Goal: Obtain resource: Download file/media

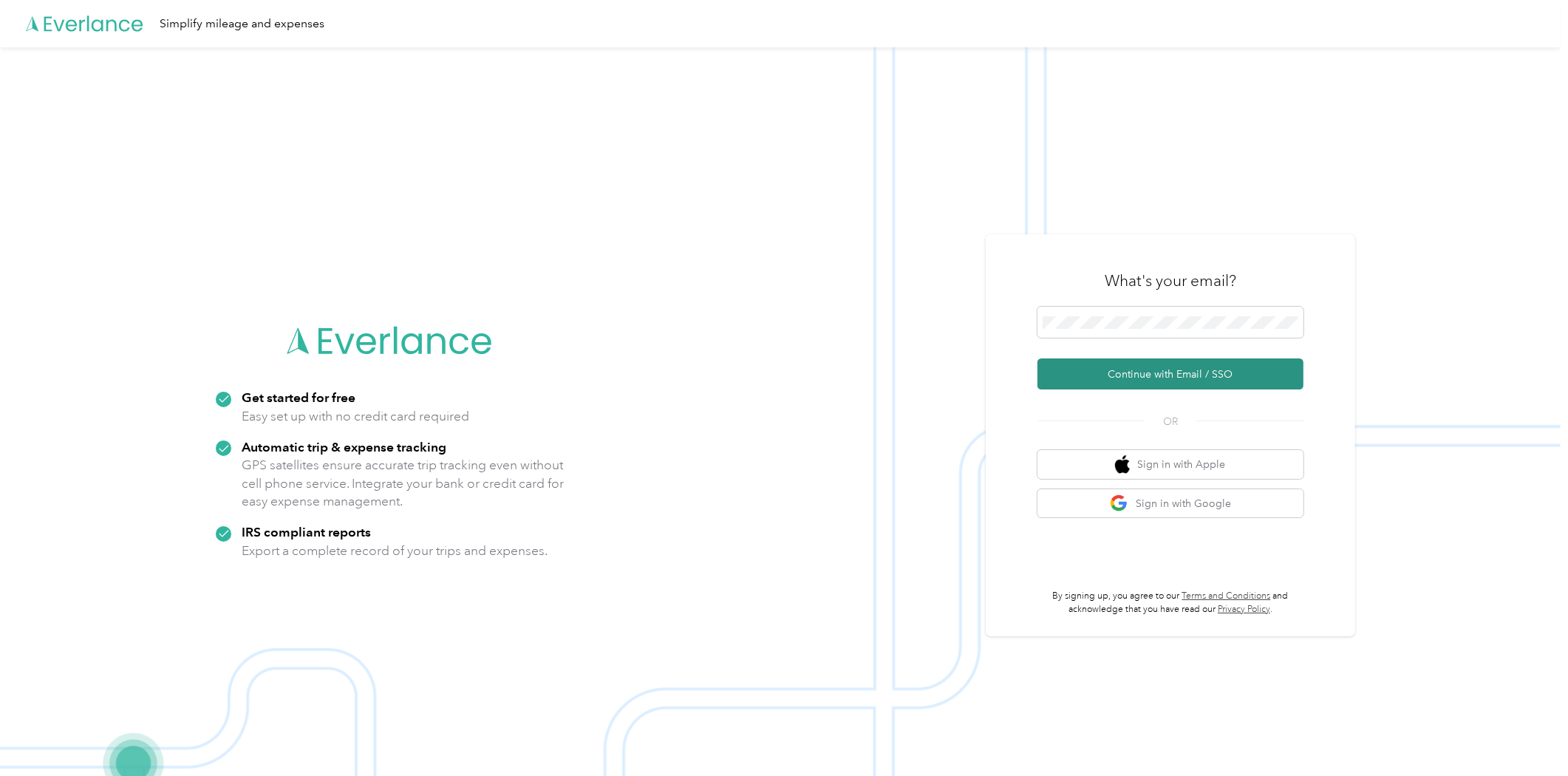
click at [1087, 371] on button "Continue with Email / SSO" at bounding box center [1170, 374] width 266 height 31
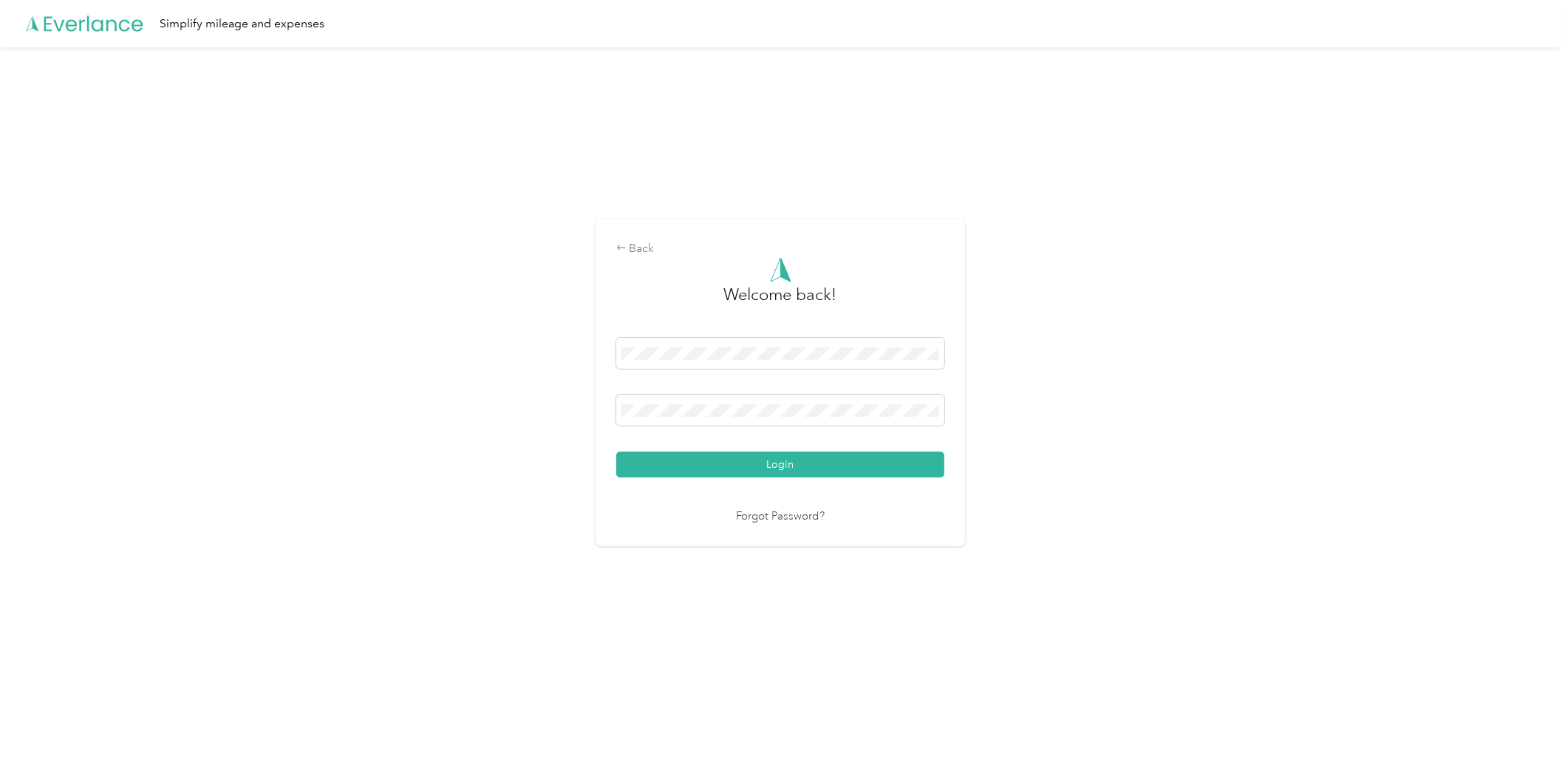
click at [712, 462] on button "Login" at bounding box center [781, 464] width 328 height 26
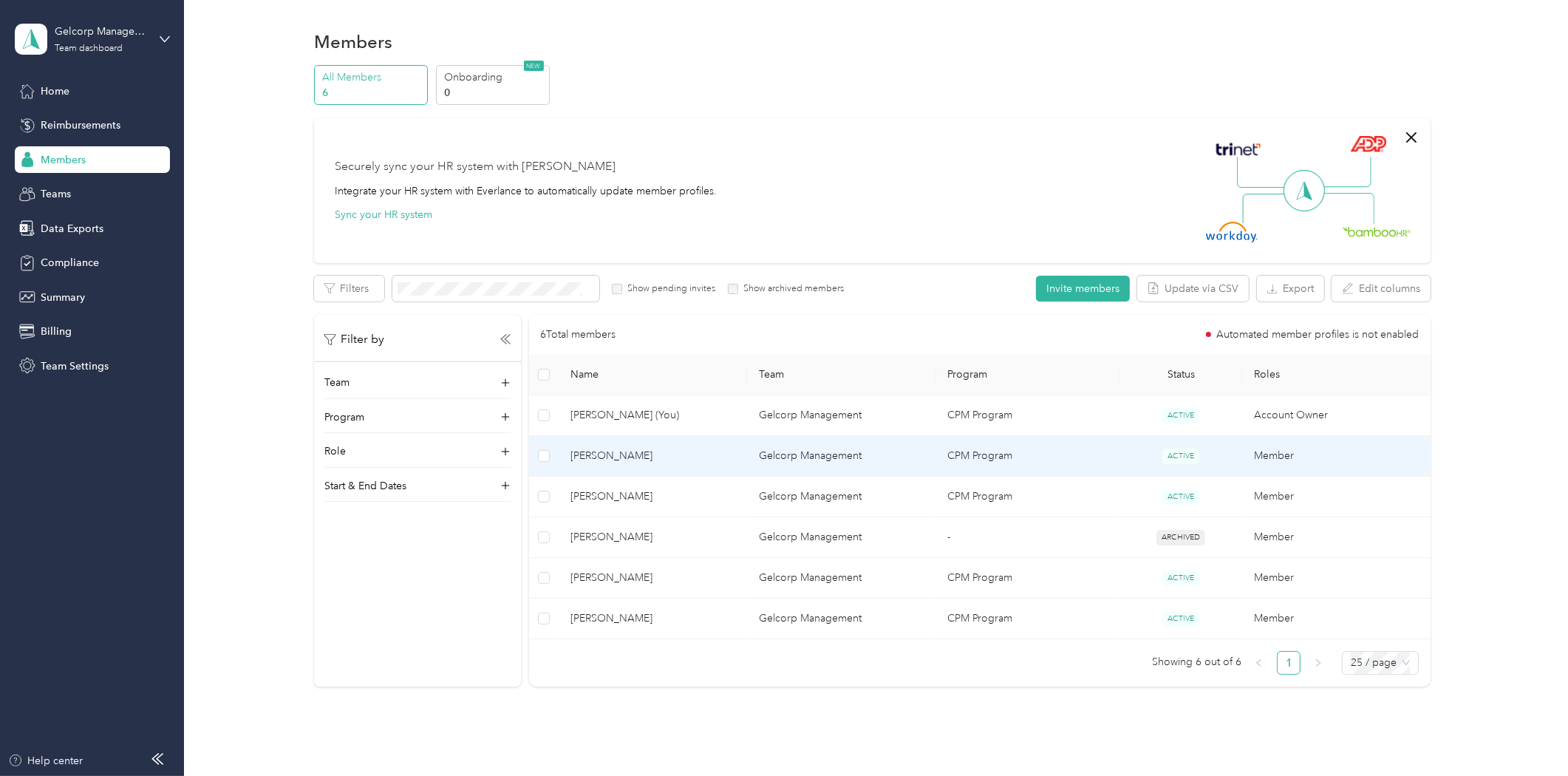
click at [619, 452] on span "[PERSON_NAME]" at bounding box center [653, 456] width 165 height 16
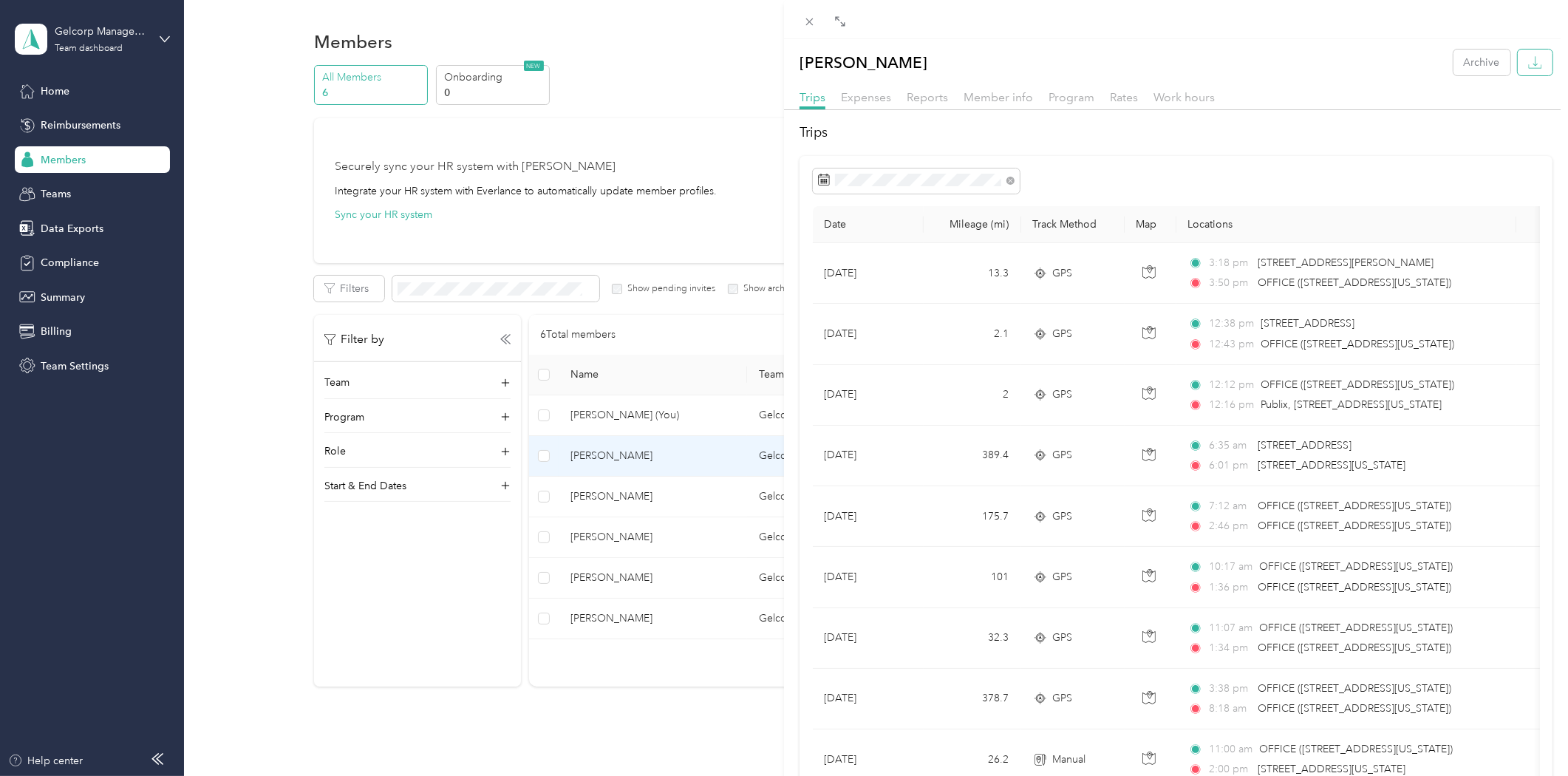
click at [1517, 66] on button "button" at bounding box center [1534, 62] width 35 height 26
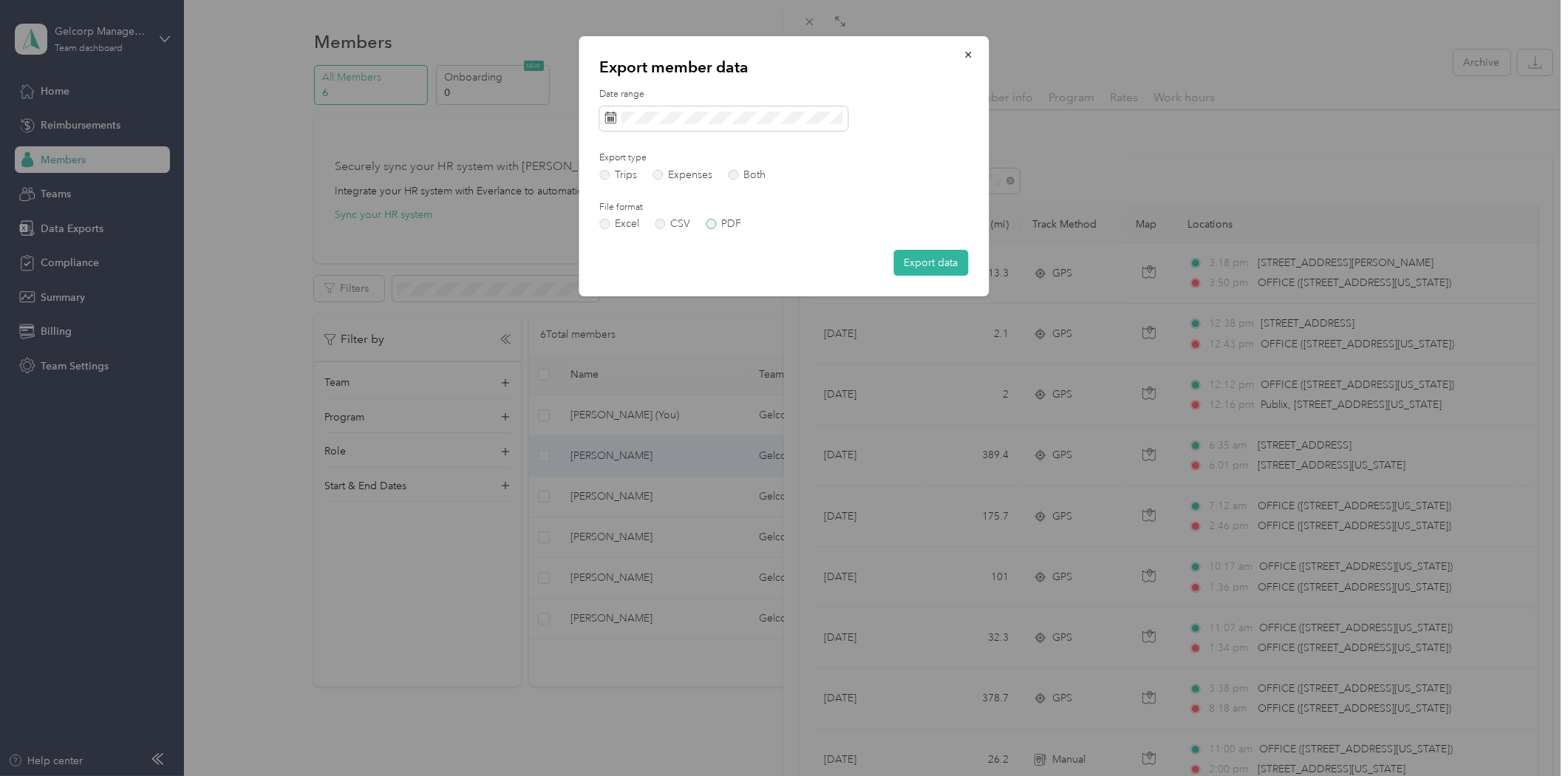
click at [711, 223] on label "PDF" at bounding box center [723, 223] width 35 height 11
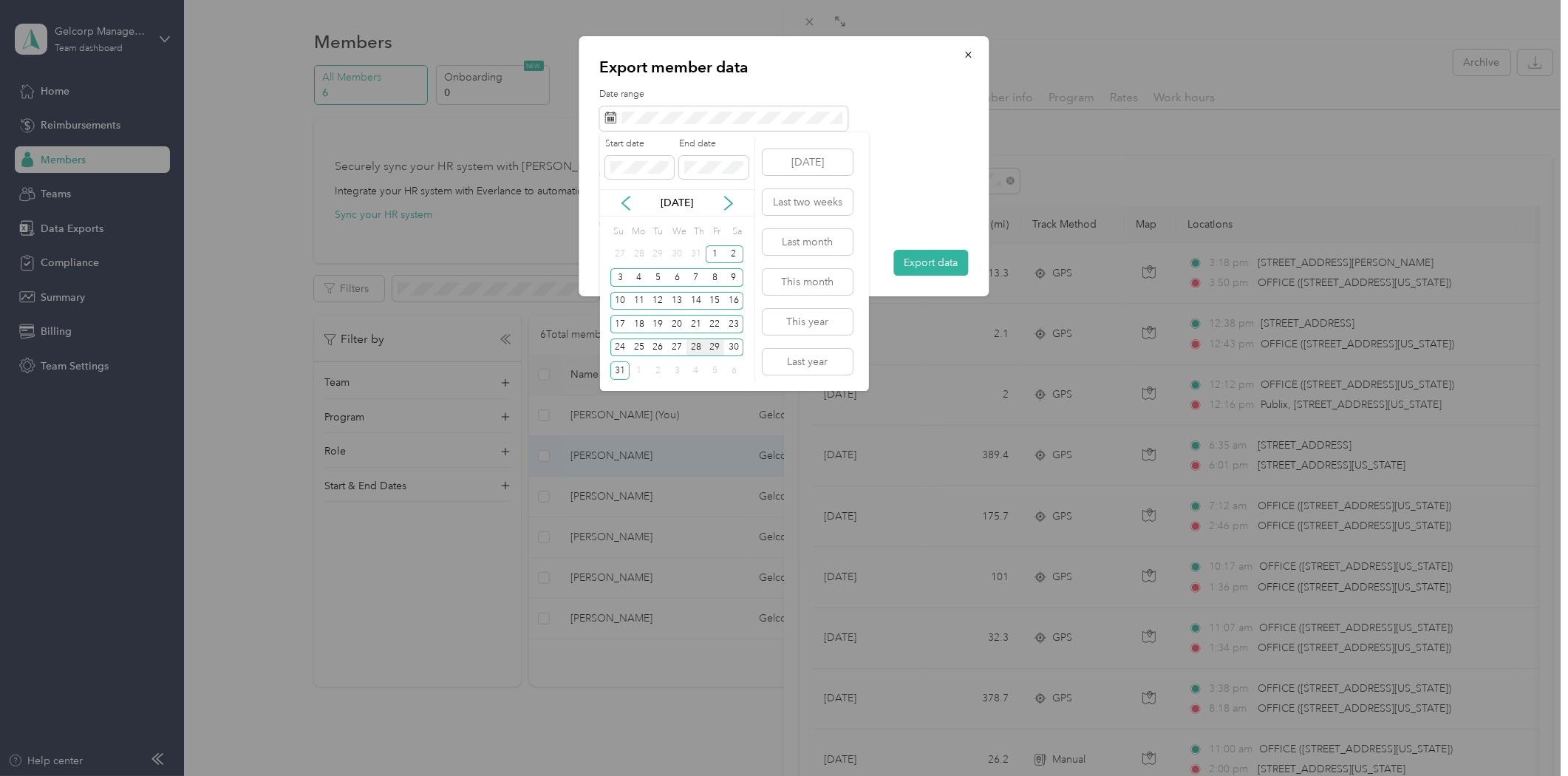
click at [695, 343] on div "28" at bounding box center [696, 347] width 19 height 18
click at [696, 348] on div "28" at bounding box center [696, 347] width 19 height 18
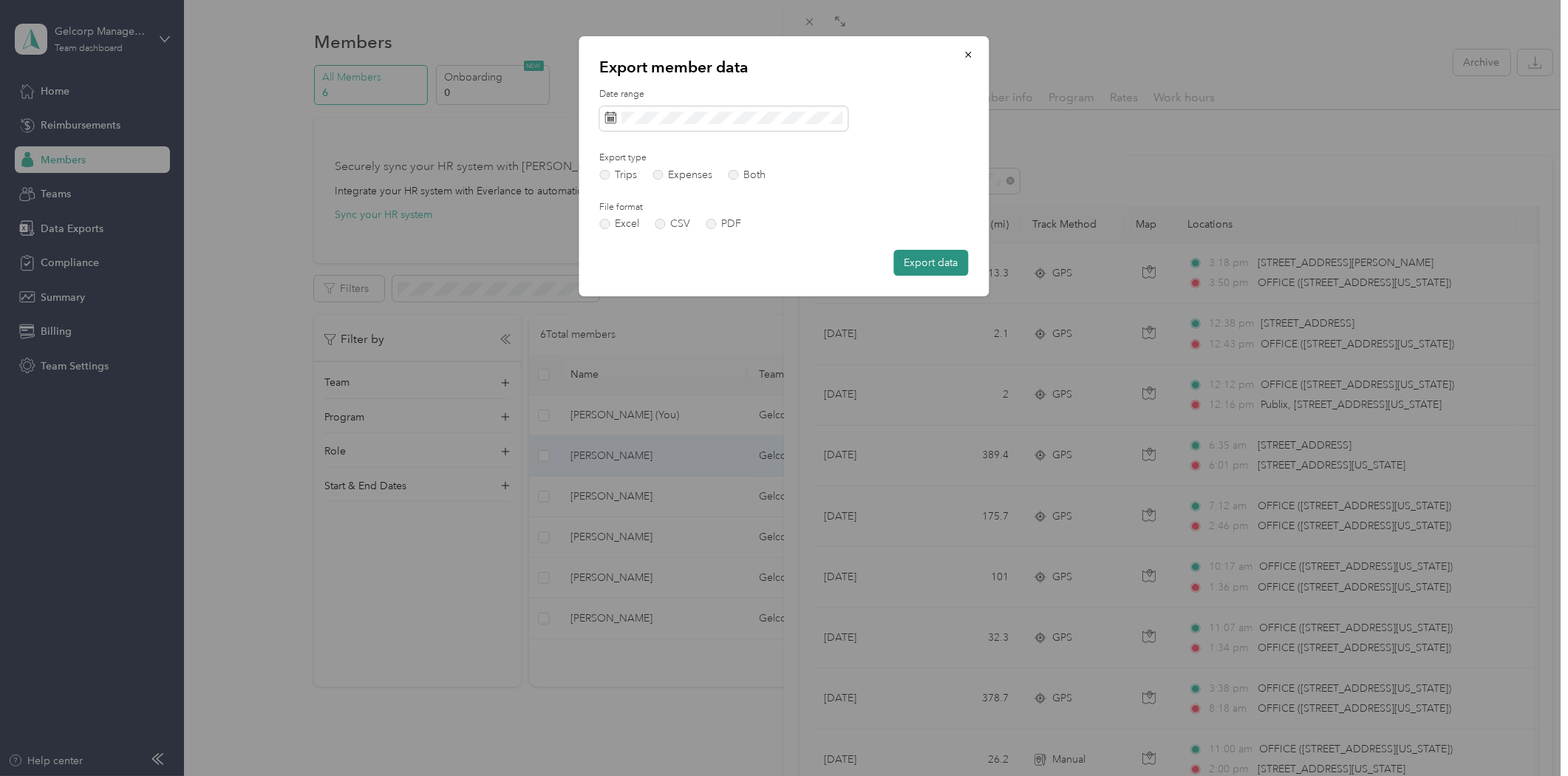
click at [907, 264] on button "Export data" at bounding box center [931, 262] width 75 height 26
